Goal: Browse casually: Explore the website without a specific task or goal

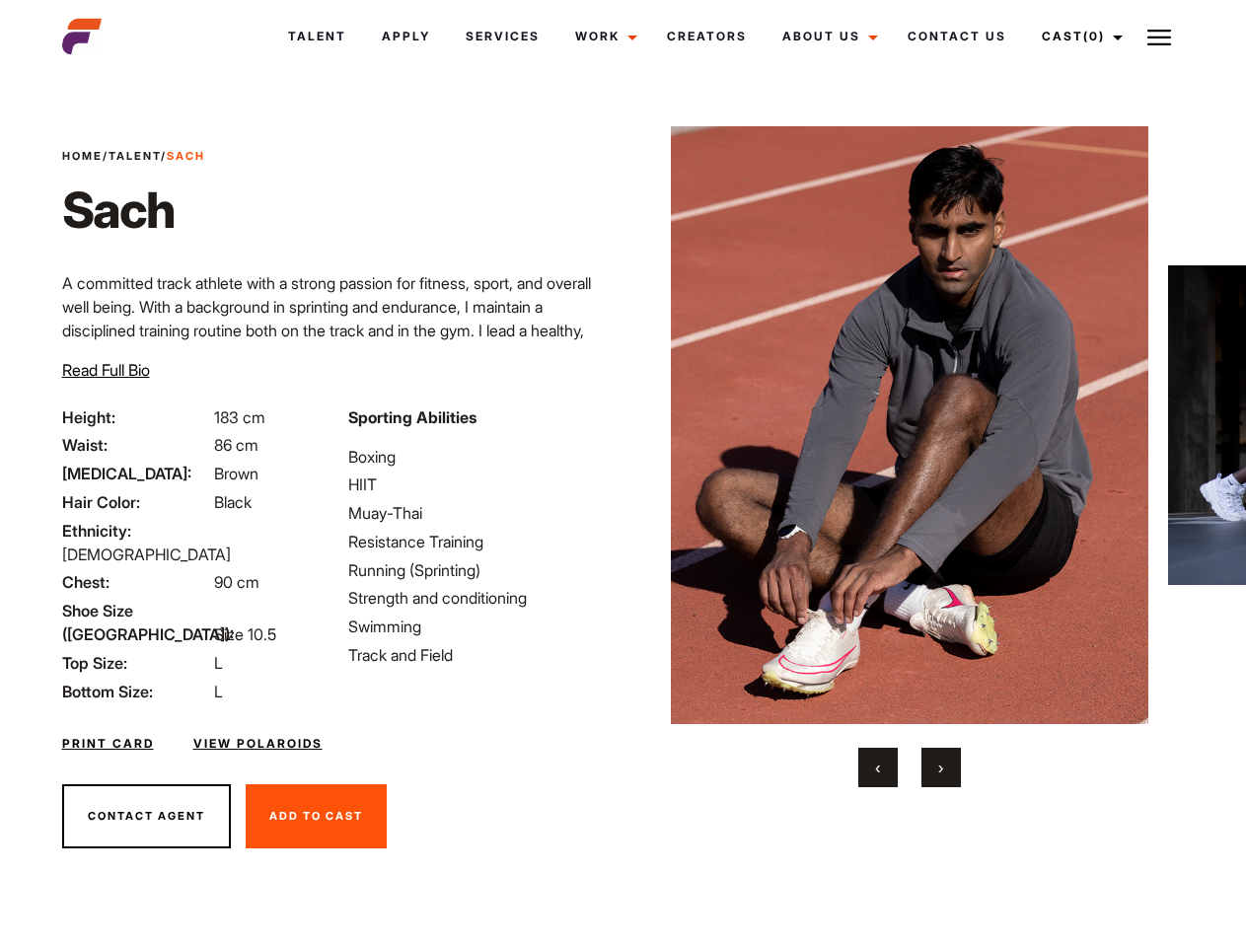
click at [1077, 36] on link "Cast (0)" at bounding box center [1079, 36] width 110 height 53
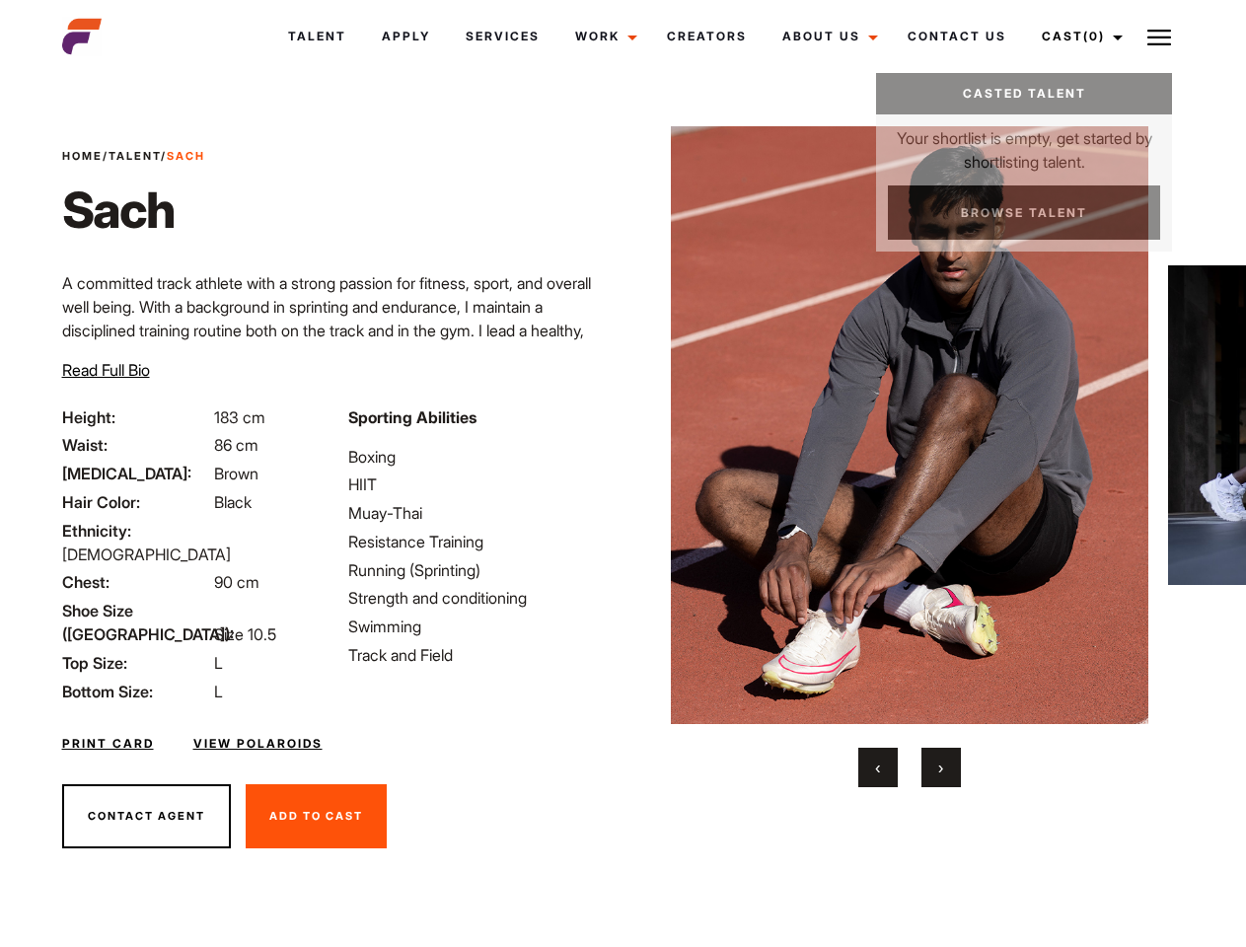
click at [1159, 36] on img at bounding box center [1159, 38] width 24 height 24
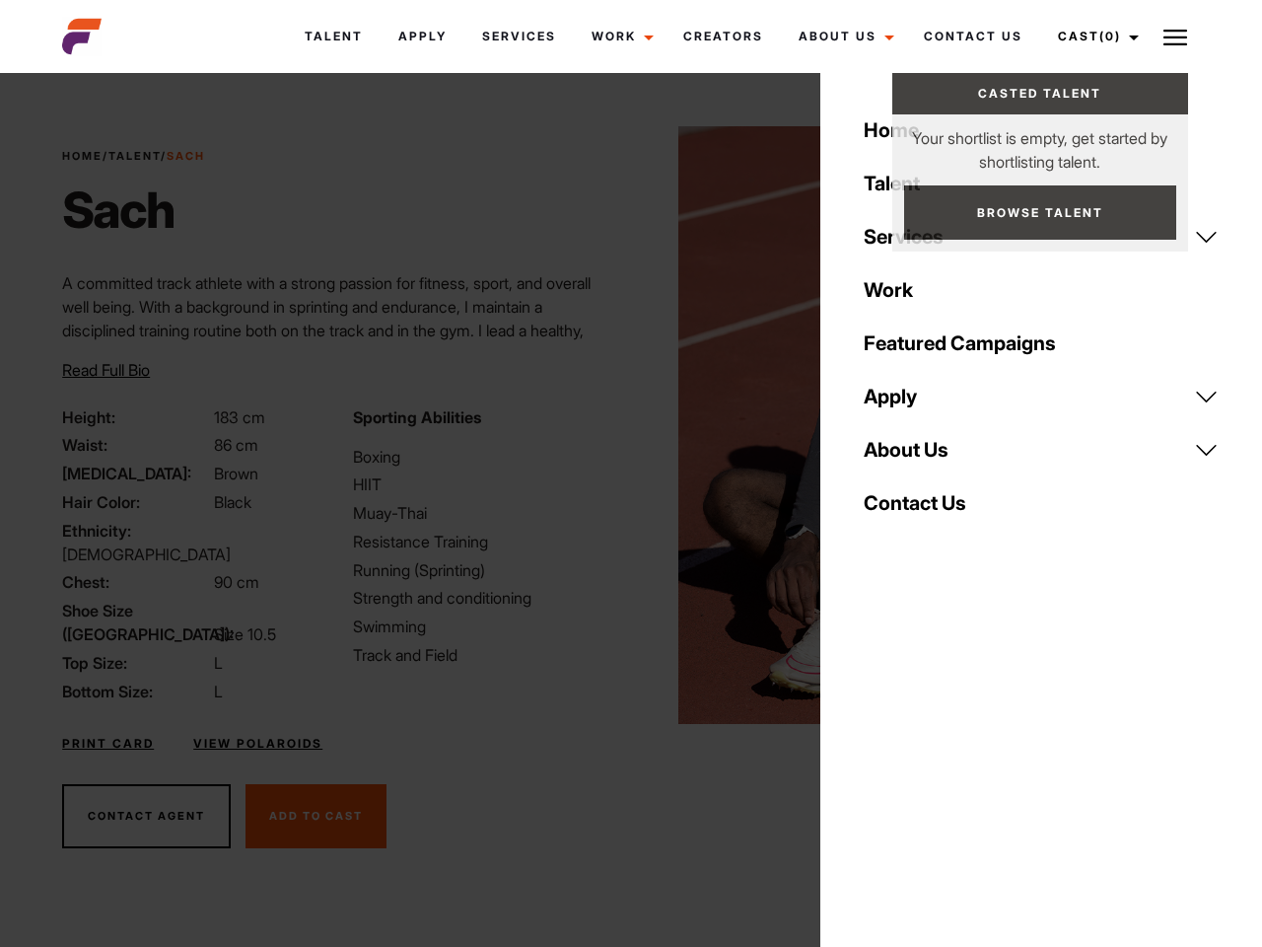
click at [908, 457] on img at bounding box center [918, 425] width 478 height 598
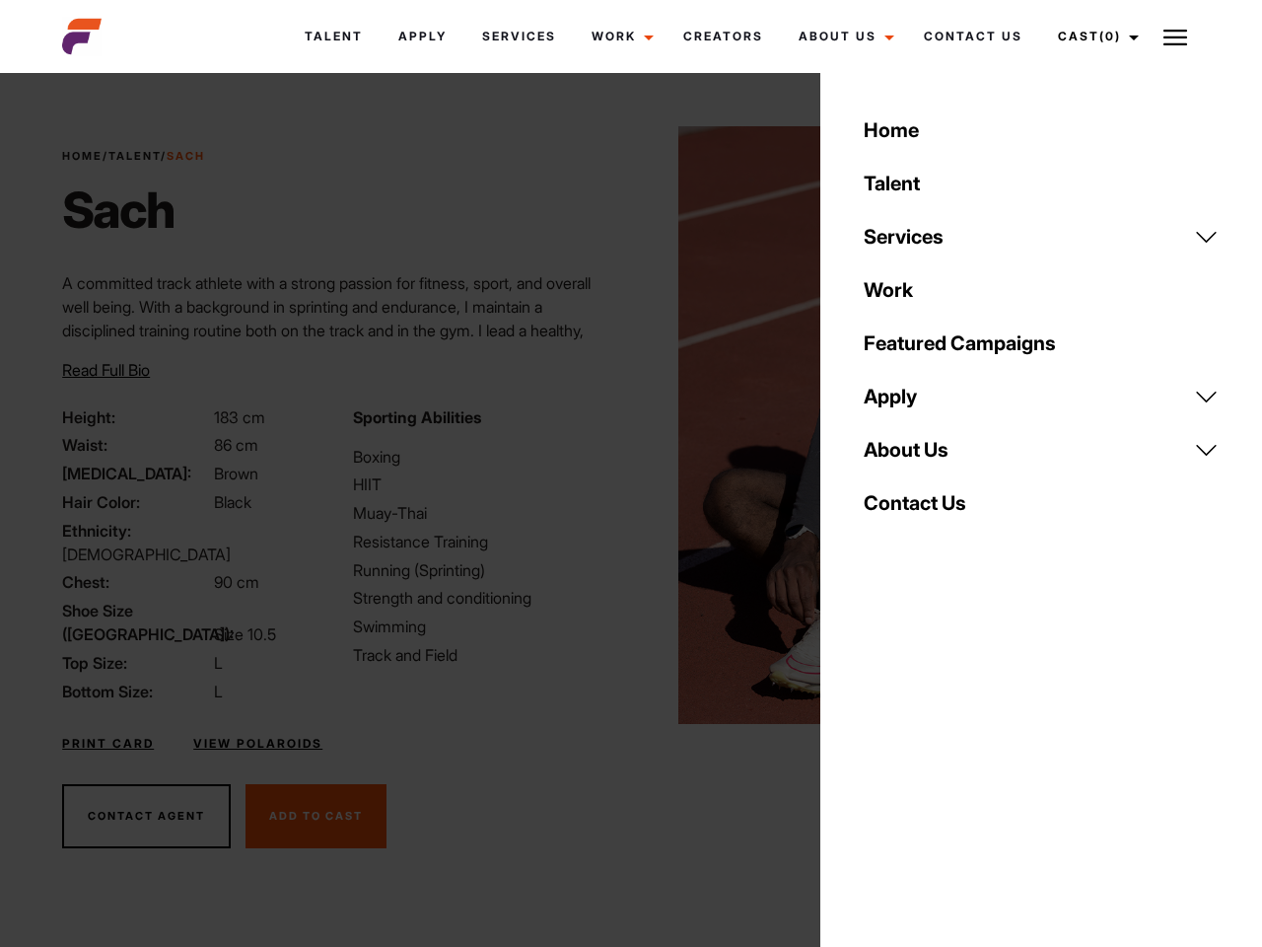
click at [622, 425] on div "Sporting Abilities Boxing HIIT Muay-Thai Resistance Training Running (Sprinting…" at bounding box center [486, 554] width 290 height 298
click at [878, 767] on div "Home Talent Services Talent Casting Photography Videography Creative Hair and M…" at bounding box center [1042, 473] width 442 height 947
click at [941, 767] on div "Home Talent Services Talent Casting Photography Videography Creative Hair and M…" at bounding box center [1042, 473] width 442 height 947
